Goal: Complete application form

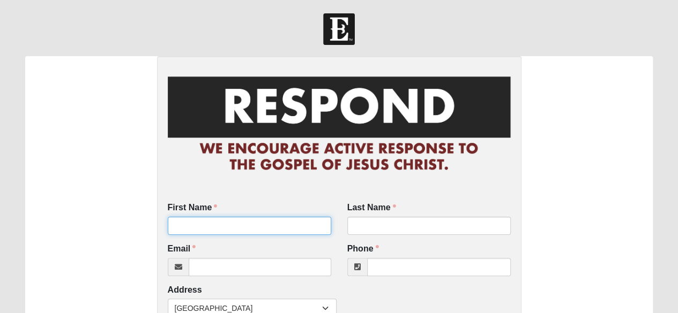
click at [260, 223] on input "First Name" at bounding box center [249, 226] width 163 height 18
type input "[PERSON_NAME]"
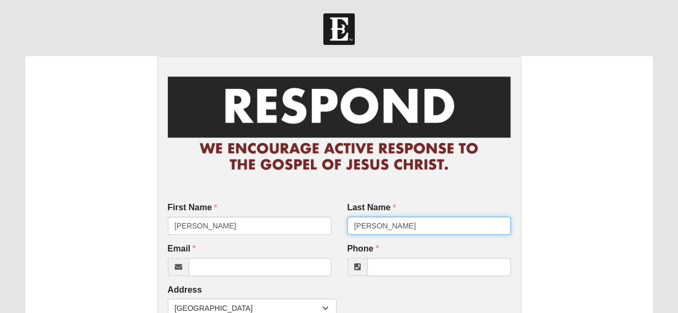
type input "[PERSON_NAME]"
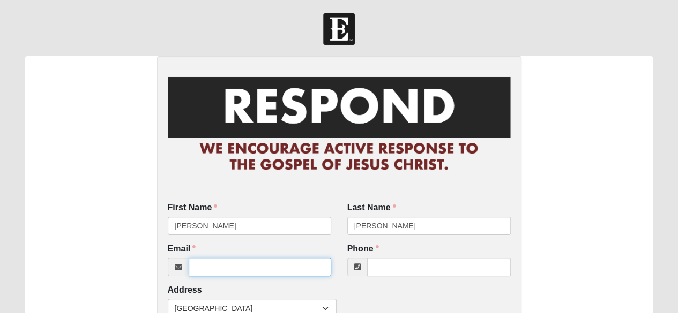
click at [197, 263] on input "Email" at bounding box center [260, 267] width 143 height 18
type input "[EMAIL_ADDRESS][DOMAIN_NAME]"
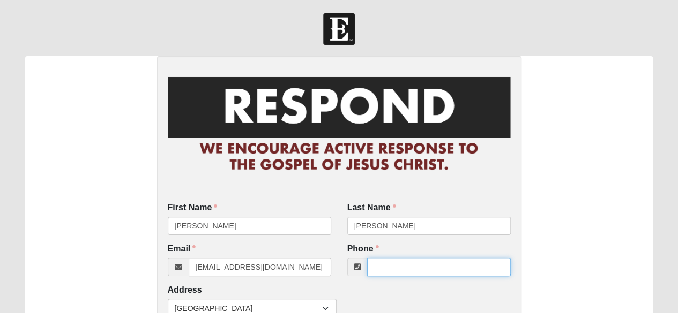
type input "5"
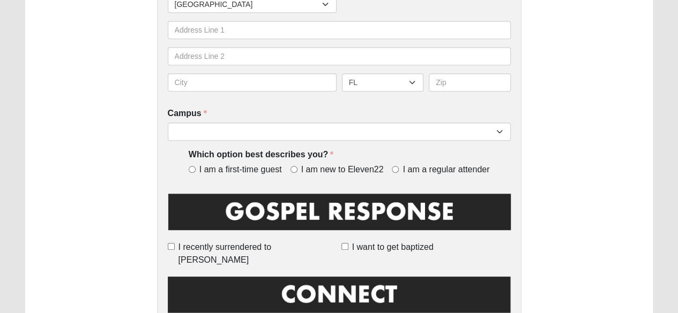
scroll to position [321, 0]
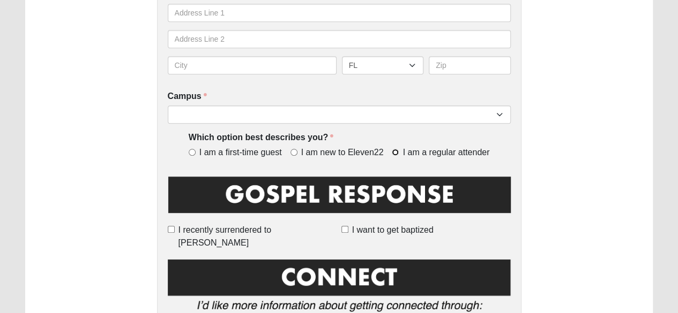
type input "[PHONE_NUMBER]"
click at [395, 153] on input "I am a regular attender" at bounding box center [395, 152] width 7 height 7
radio input "true"
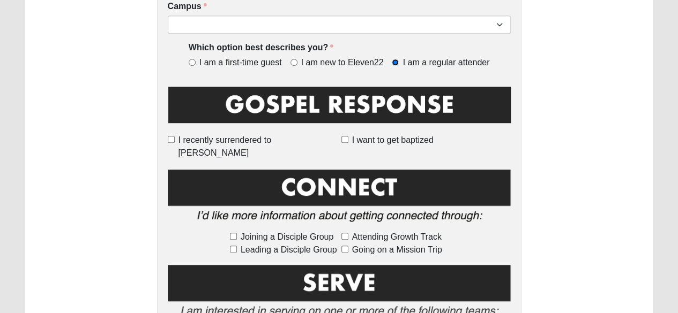
scroll to position [429, 0]
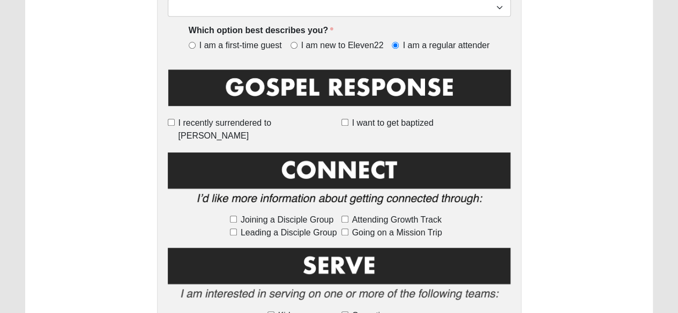
click at [230, 214] on label "Joining a Disciple Group" at bounding box center [283, 220] width 107 height 13
click at [230, 216] on input "Joining a Disciple Group" at bounding box center [233, 219] width 7 height 7
checkbox input "true"
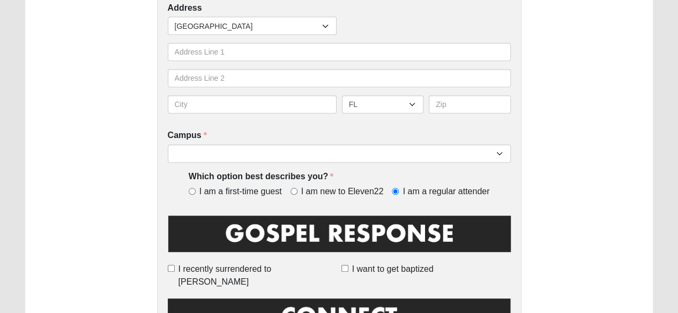
scroll to position [268, 0]
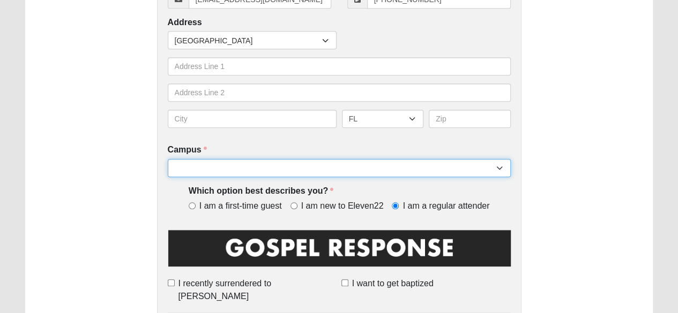
click at [238, 173] on select "Arlington Baymeadows Eleven22 Online [PERSON_NAME][GEOGRAPHIC_DATA] Jesup [GEOG…" at bounding box center [339, 168] width 343 height 18
select select "16"
click at [168, 159] on select "Arlington Baymeadows Eleven22 Online [PERSON_NAME][GEOGRAPHIC_DATA] Jesup [GEOG…" at bounding box center [339, 168] width 343 height 18
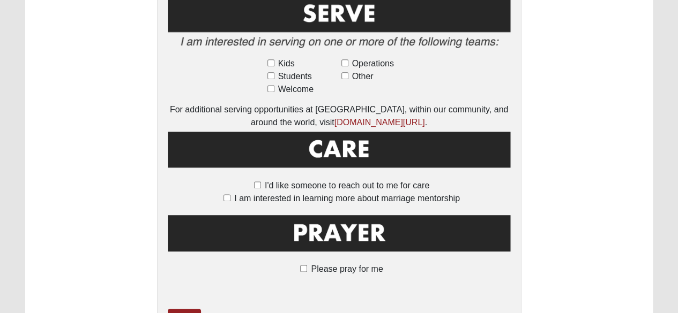
scroll to position [735, 0]
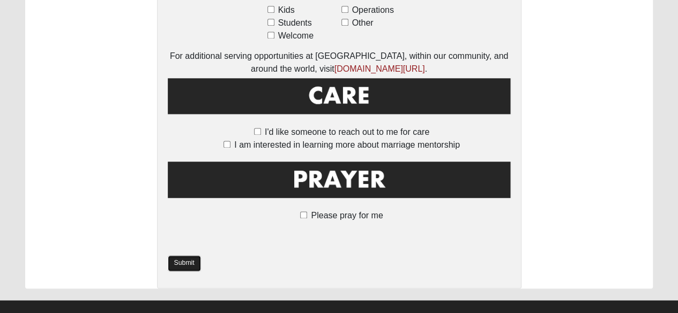
click at [185, 256] on link "Submit" at bounding box center [184, 264] width 33 height 16
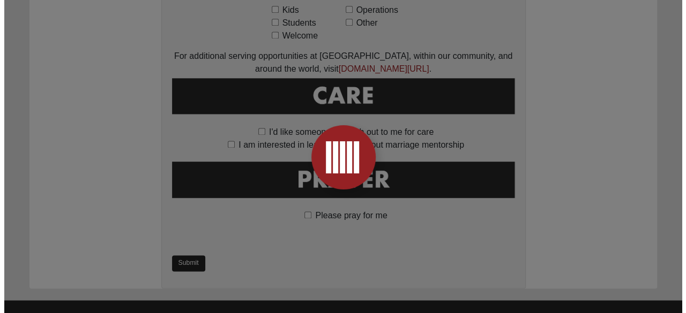
scroll to position [0, 0]
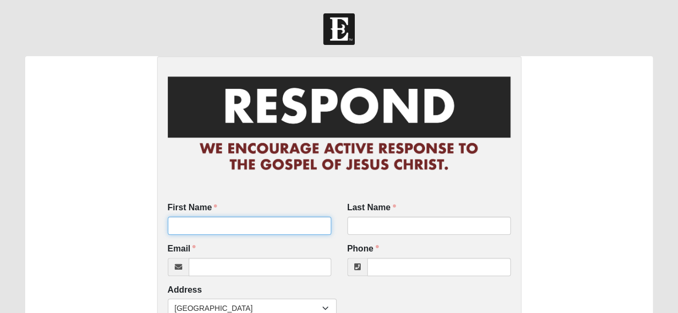
click at [209, 223] on input "First Name" at bounding box center [249, 226] width 163 height 18
type input "[PERSON_NAME]"
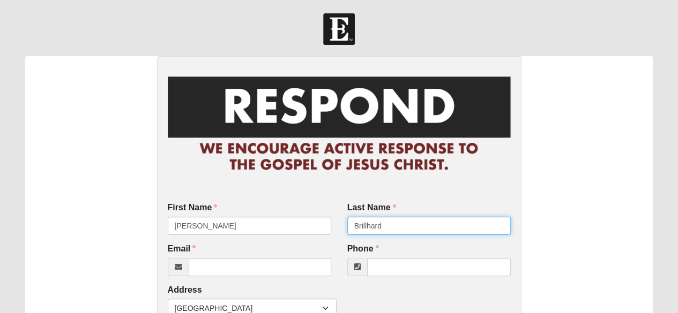
click at [399, 221] on input "Brillhard" at bounding box center [428, 226] width 163 height 18
type input "Brillhart"
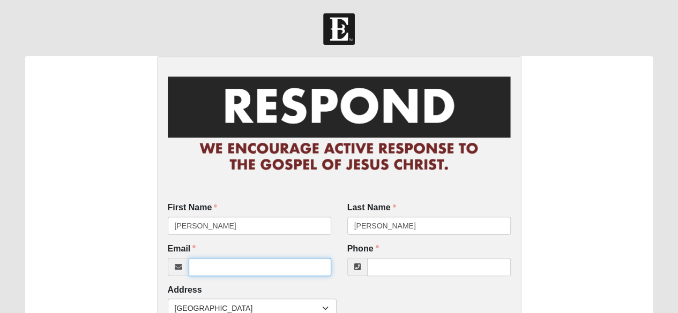
click at [200, 273] on input "Email" at bounding box center [260, 267] width 143 height 18
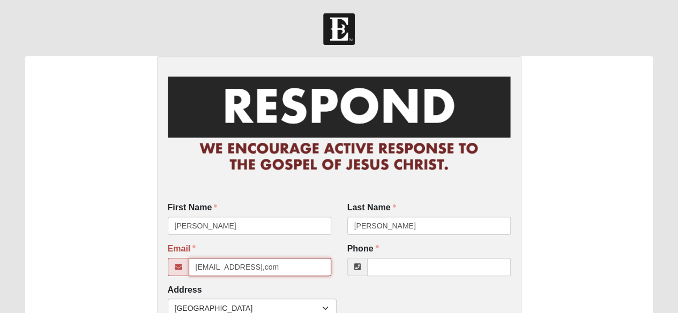
click at [269, 265] on input "chrisbrillhart7@gmail,com" at bounding box center [260, 267] width 143 height 18
type input "chrisbrillhart7@gmail.com"
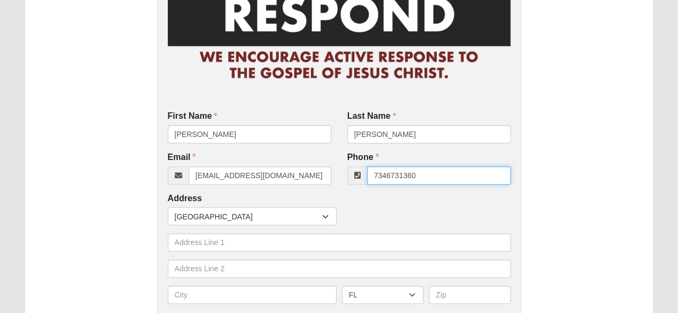
scroll to position [107, 0]
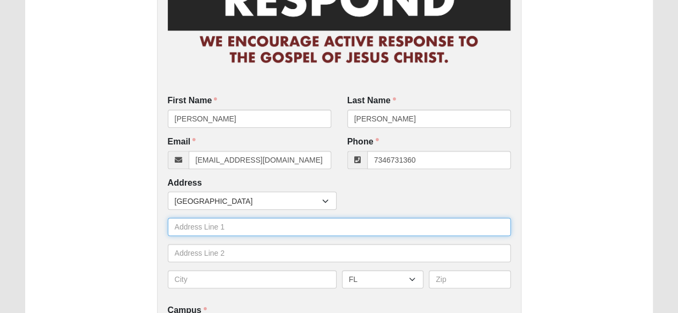
type input "(734) 673-1360"
click at [184, 229] on input "text" at bounding box center [339, 227] width 343 height 18
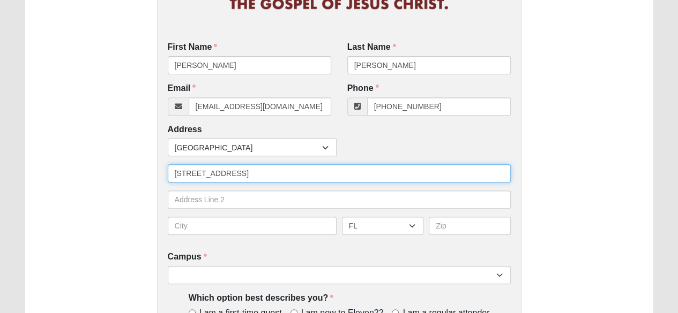
type input "355 Wexford Way Apt 736"
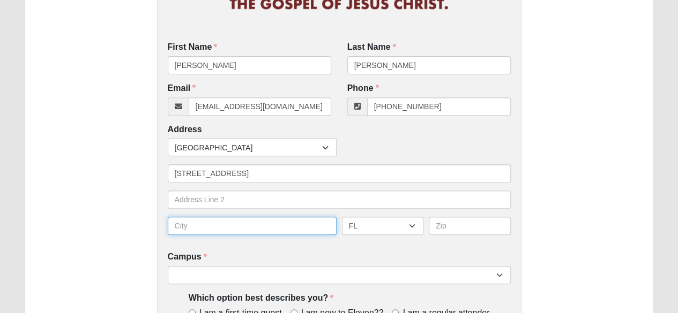
click at [206, 226] on input "text" at bounding box center [252, 226] width 169 height 18
type input "st augustine"
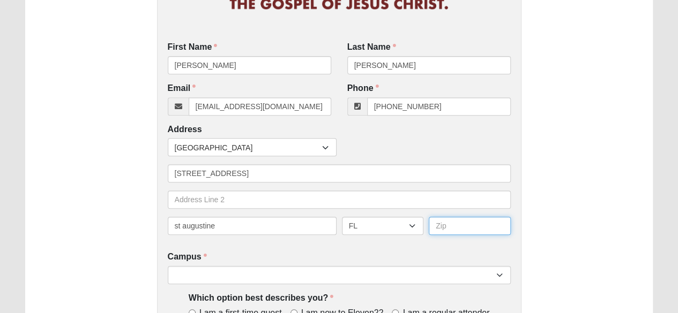
click at [448, 231] on input "text" at bounding box center [470, 226] width 82 height 18
type input "32095"
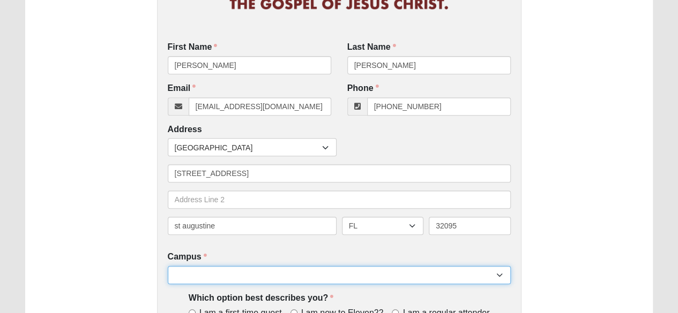
click at [228, 275] on select "Arlington Baymeadows Eleven22 Online Fleming Island Jesup Mandarin North Jax Or…" at bounding box center [339, 275] width 343 height 18
select select "16"
click at [168, 266] on select "Arlington Baymeadows Eleven22 Online Fleming Island Jesup Mandarin North Jax Or…" at bounding box center [339, 275] width 343 height 18
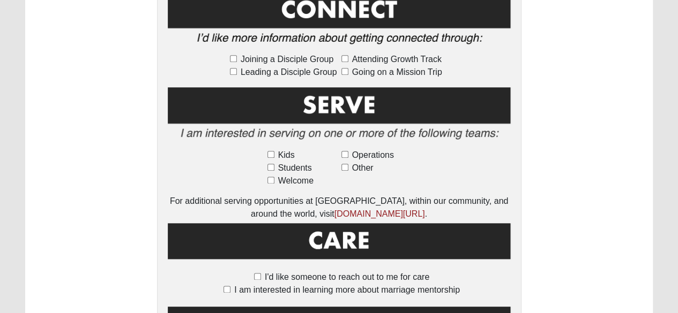
scroll to position [697, 0]
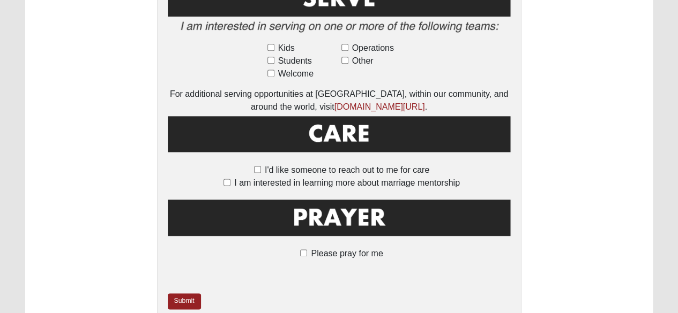
click at [299, 248] on label "Please pray for me" at bounding box center [339, 254] width 88 height 13
click at [300, 250] on input "Please pray for me" at bounding box center [303, 253] width 7 height 7
checkbox input "true"
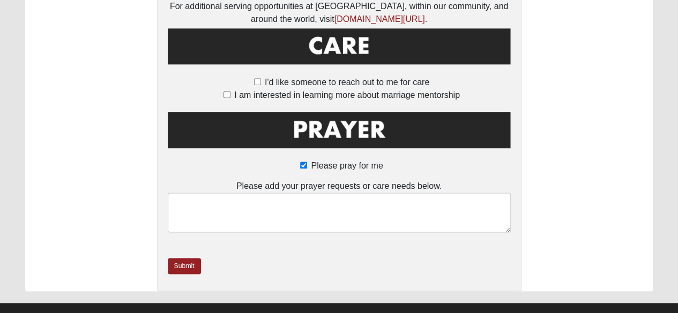
scroll to position [789, 0]
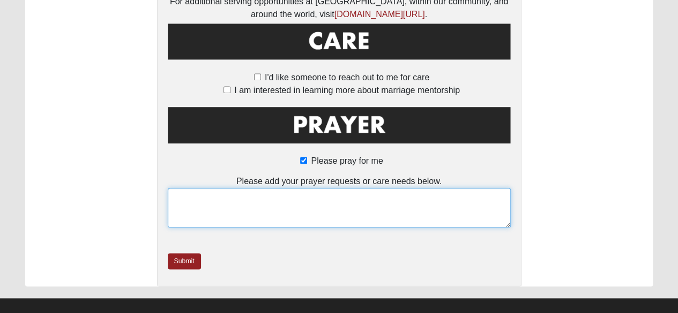
click at [208, 197] on textarea at bounding box center [339, 208] width 343 height 40
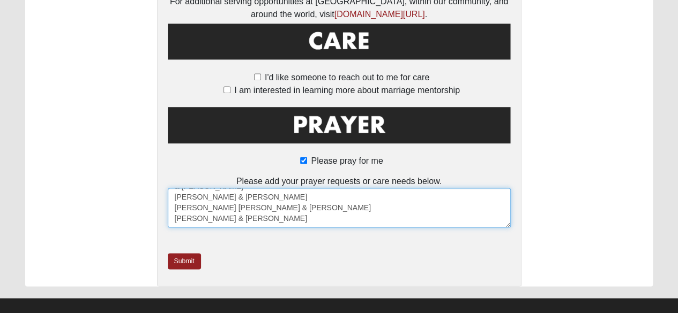
scroll to position [0, 0]
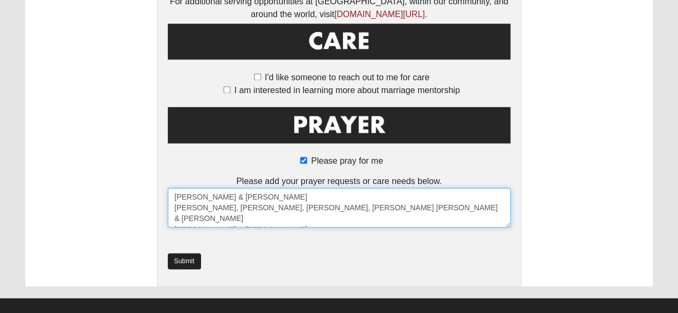
type textarea "Steve Sluka & Whit Lonzares Steve, Darian, Kate, Adam Wilke Connie & Ivan Brill…"
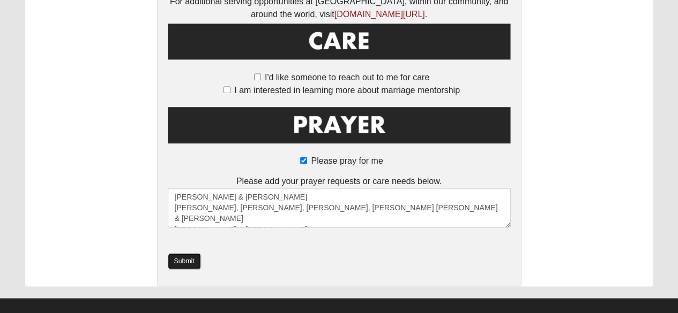
click at [188, 253] on link "Submit" at bounding box center [184, 261] width 33 height 16
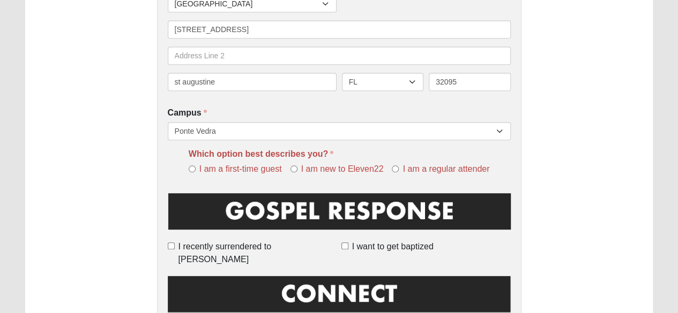
scroll to position [375, 0]
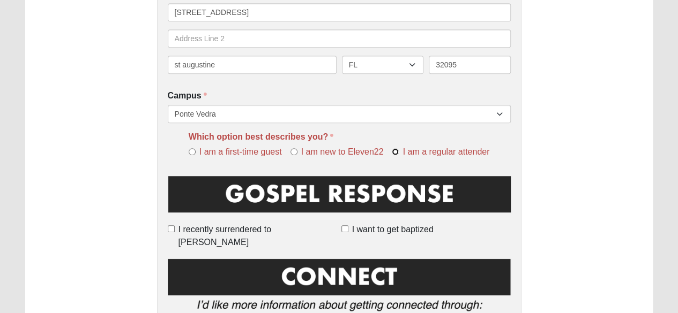
click at [392, 152] on input "I am a regular attender" at bounding box center [395, 151] width 7 height 7
radio input "true"
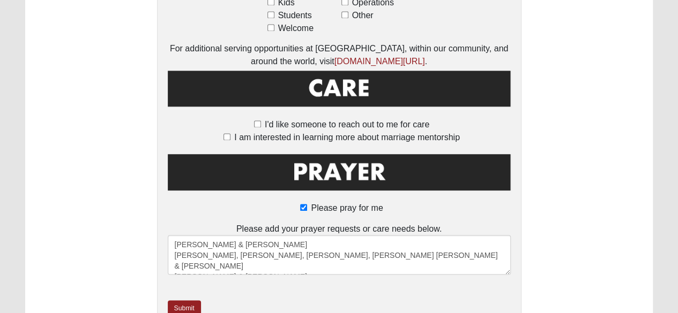
scroll to position [842, 0]
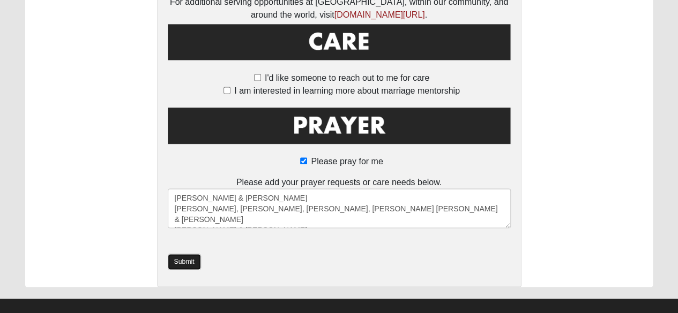
click at [175, 254] on link "Submit" at bounding box center [184, 262] width 33 height 16
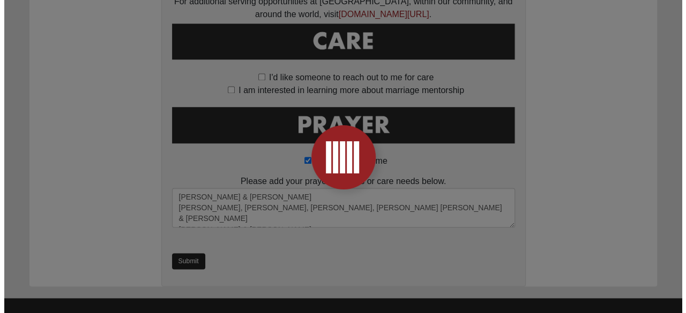
scroll to position [0, 0]
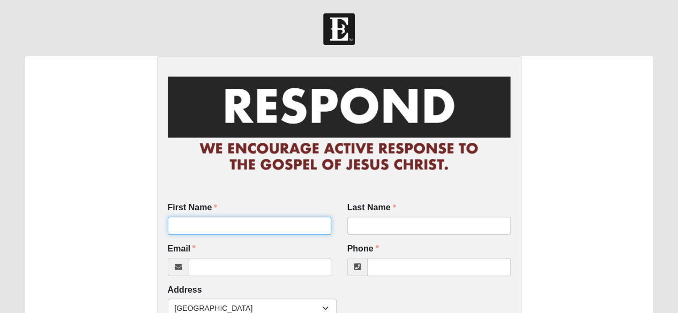
click at [186, 228] on input "First Name" at bounding box center [249, 226] width 163 height 18
type input "Robert"
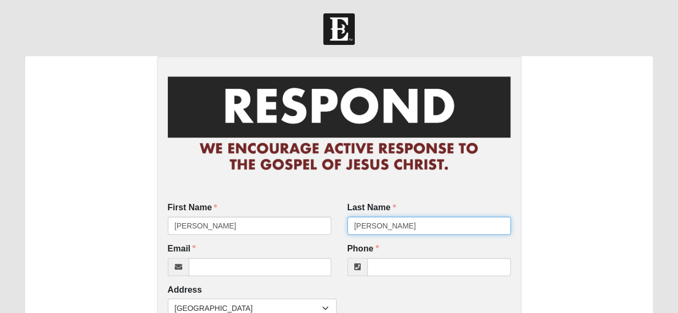
type input "Crawford"
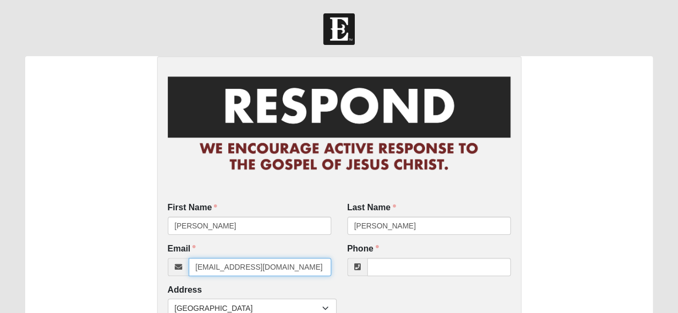
type input "robcrawdaddy70@hotmail.com"
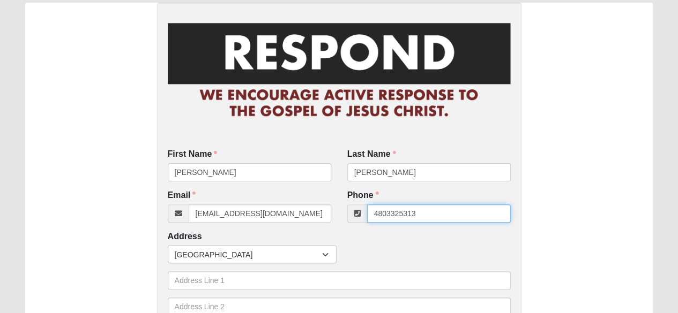
scroll to position [107, 0]
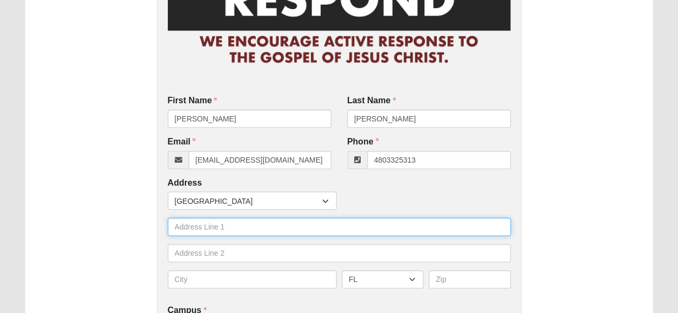
type input "(480) 332-5313"
click at [182, 228] on input "text" at bounding box center [339, 227] width 343 height 18
type input "21 Bethel Lane"
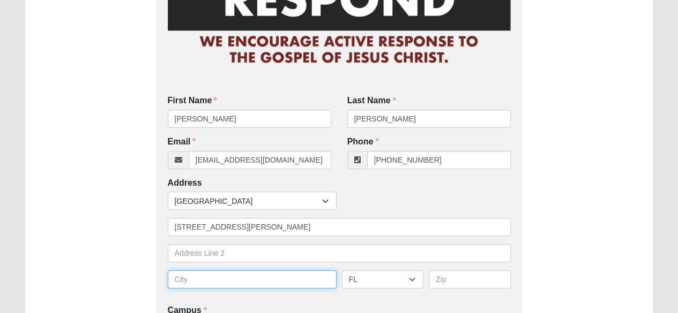
click at [196, 283] on input "text" at bounding box center [252, 280] width 169 height 18
type input "Ponte Vedra"
type input "32081"
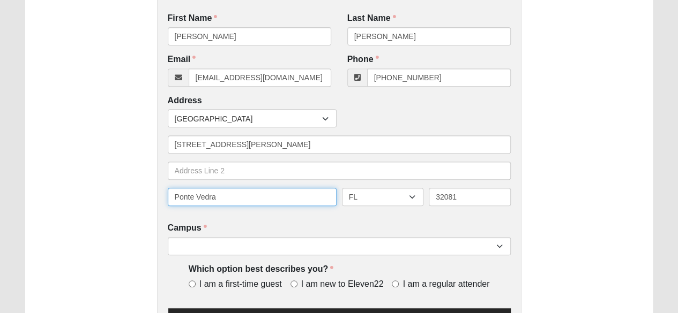
scroll to position [214, 0]
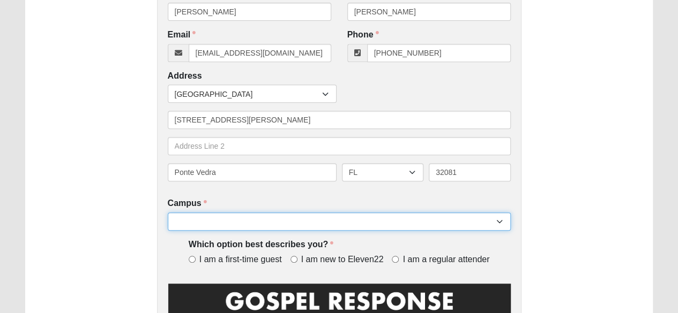
click at [182, 226] on select "Arlington Baymeadows Eleven22 Online Fleming Island Jesup Mandarin North Jax Or…" at bounding box center [339, 222] width 343 height 18
select select "16"
click at [168, 213] on select "Arlington Baymeadows Eleven22 Online Fleming Island Jesup Mandarin North Jax Or…" at bounding box center [339, 222] width 343 height 18
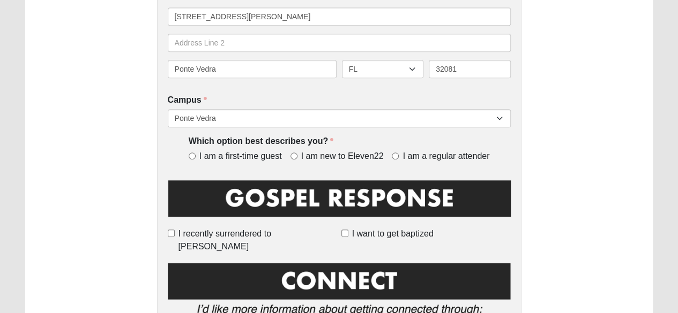
scroll to position [321, 0]
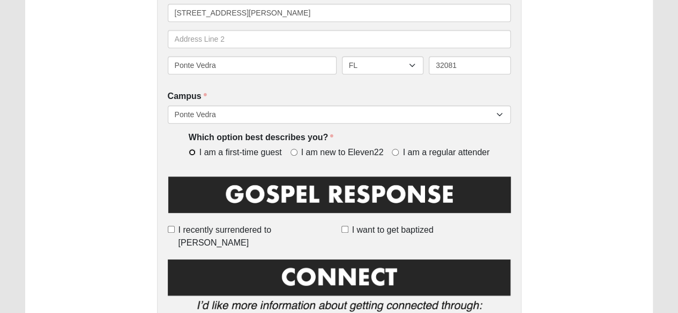
click at [191, 149] on input "I am a first-time guest" at bounding box center [192, 152] width 7 height 7
radio input "true"
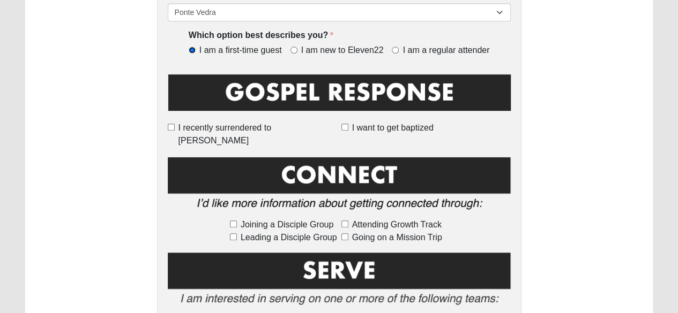
scroll to position [429, 0]
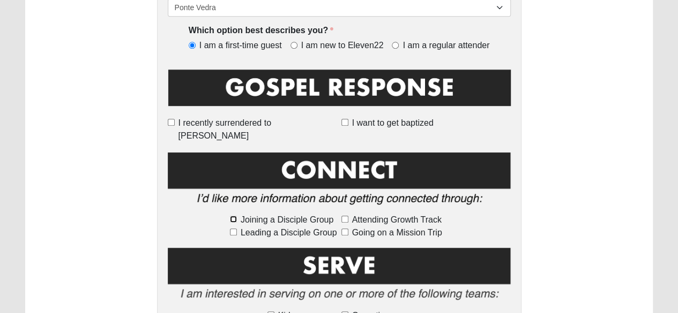
click at [232, 216] on input "Joining a Disciple Group" at bounding box center [233, 219] width 7 height 7
checkbox input "true"
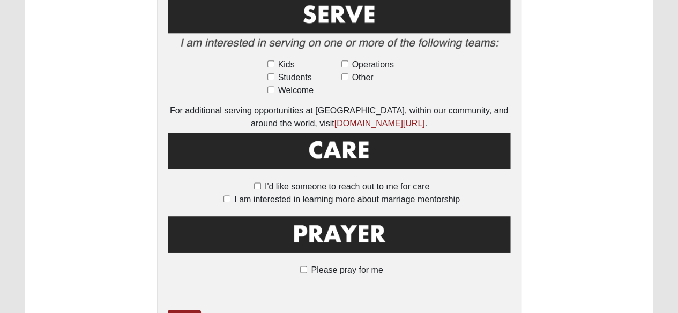
scroll to position [737, 0]
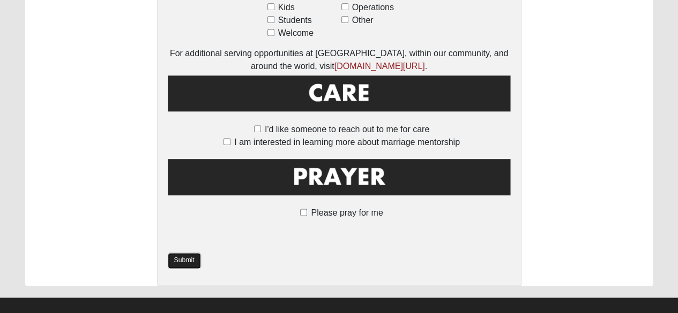
click at [190, 253] on link "Submit" at bounding box center [184, 261] width 33 height 16
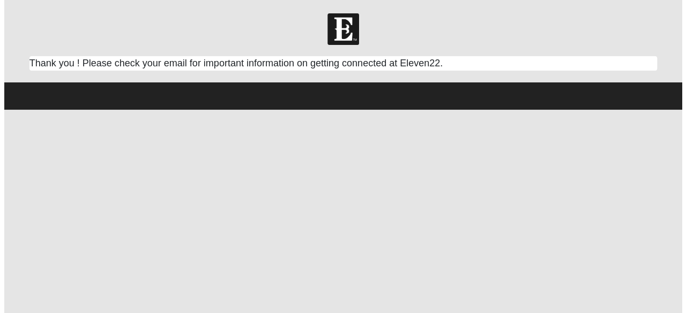
scroll to position [0, 0]
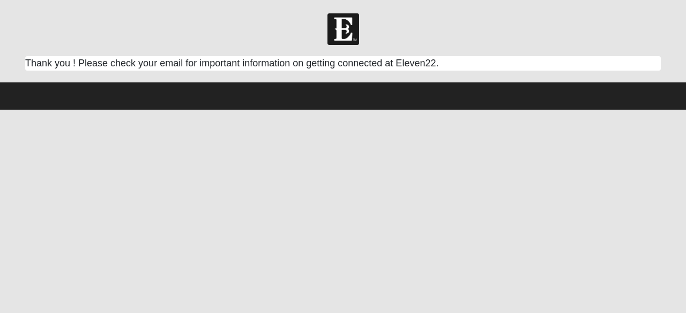
drag, startPoint x: 136, startPoint y: 2, endPoint x: 71, endPoint y: 158, distance: 169.3
click at [71, 110] on html "Log In Respond Card Error Work Entry 06505" at bounding box center [343, 55] width 686 height 110
click at [365, 110] on html "Log In Respond Card Error Work Entry 06505" at bounding box center [343, 55] width 686 height 110
